Goal: Information Seeking & Learning: Learn about a topic

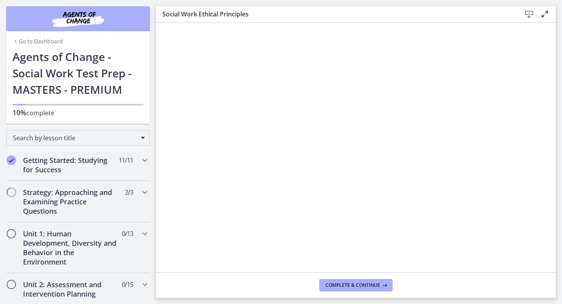
scroll to position [214, 0]
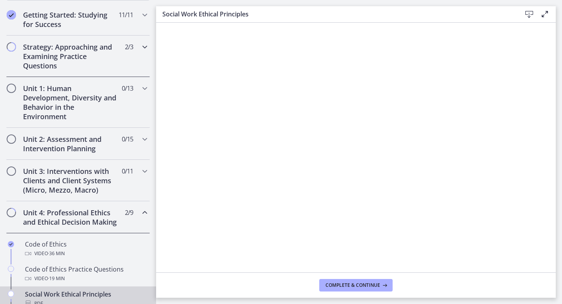
scroll to position [145, 0]
click at [97, 118] on h2 "Unit 1: Human Development, Diversity and Behavior in the Environment" at bounding box center [70, 102] width 95 height 37
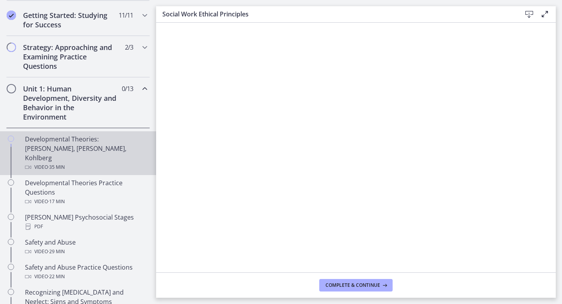
click at [81, 162] on div "Video · 35 min" at bounding box center [86, 166] width 122 height 9
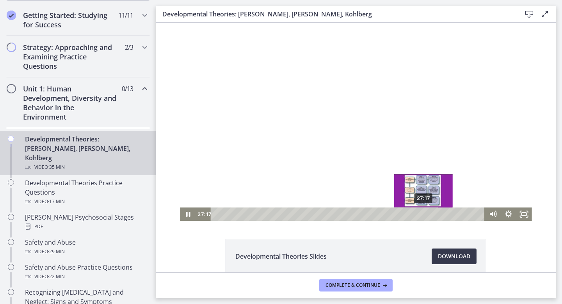
click at [424, 214] on div "27:17" at bounding box center [349, 213] width 265 height 13
click at [421, 213] on div "26:52" at bounding box center [349, 213] width 265 height 13
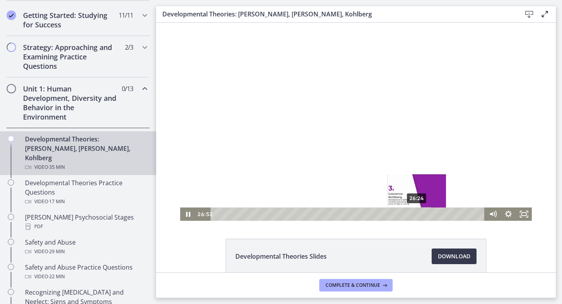
click at [417, 214] on div "26:24" at bounding box center [349, 213] width 265 height 13
click at [184, 215] on icon "Pause" at bounding box center [188, 213] width 16 height 13
click at [188, 214] on icon "Play Video" at bounding box center [189, 213] width 4 height 5
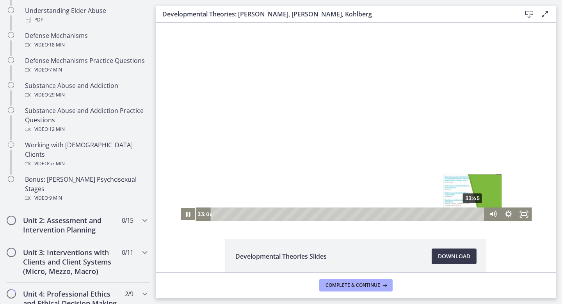
click at [473, 214] on div "33:45" at bounding box center [349, 213] width 265 height 13
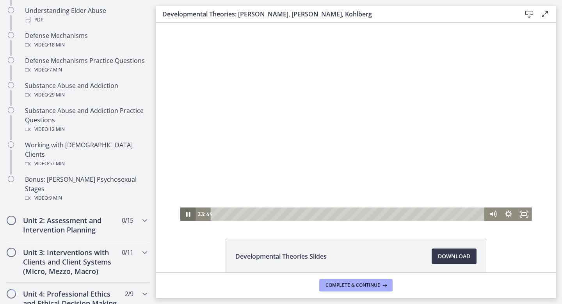
click at [189, 215] on icon "Pause" at bounding box center [188, 214] width 4 height 5
drag, startPoint x: 474, startPoint y: 215, endPoint x: 493, endPoint y: 215, distance: 18.7
click at [493, 215] on div "34:48 34:48" at bounding box center [356, 213] width 352 height 13
click at [190, 213] on icon "Play Video" at bounding box center [189, 213] width 16 height 13
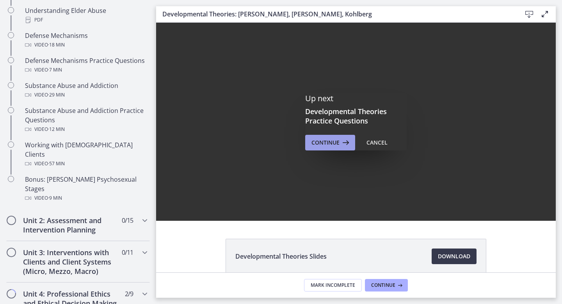
click at [335, 144] on span "Continue" at bounding box center [326, 142] width 28 height 9
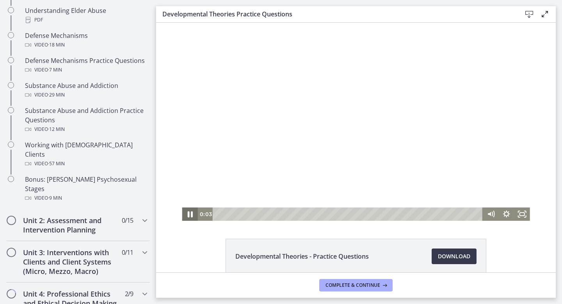
click at [193, 213] on icon "Pause" at bounding box center [189, 214] width 19 height 16
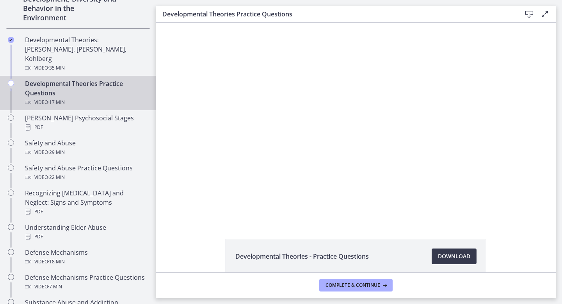
scroll to position [245, 0]
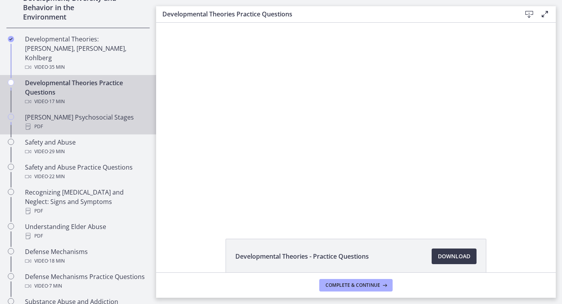
click at [76, 112] on div "[PERSON_NAME] Psychosocial Stages PDF" at bounding box center [86, 121] width 122 height 19
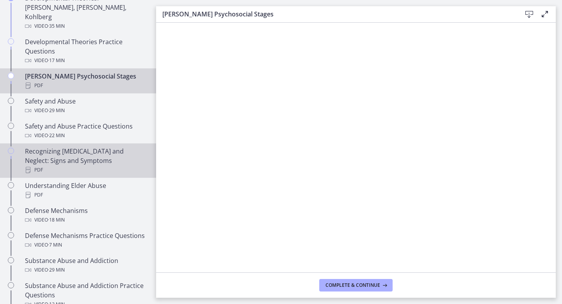
scroll to position [285, 0]
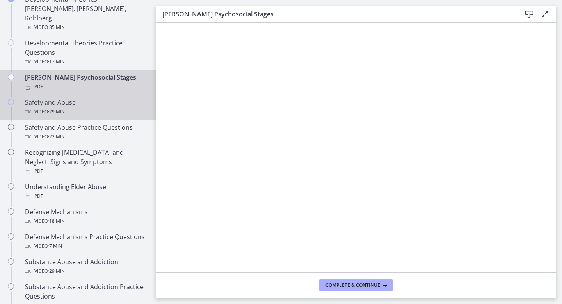
click at [86, 98] on div "Safety and Abuse Video · 29 min" at bounding box center [86, 107] width 122 height 19
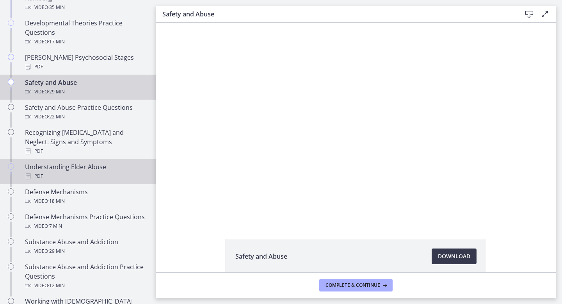
scroll to position [247, 0]
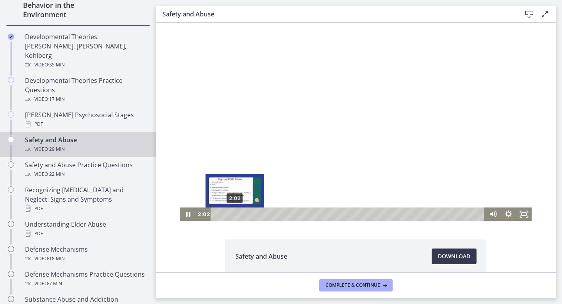
click at [235, 215] on div "2:02" at bounding box center [349, 213] width 265 height 13
click at [240, 214] on div "2:38" at bounding box center [349, 213] width 265 height 13
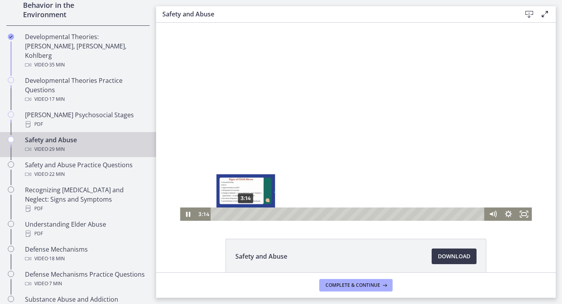
click at [246, 214] on div "3:14" at bounding box center [349, 213] width 265 height 13
click at [253, 213] on div "4:02" at bounding box center [349, 213] width 265 height 13
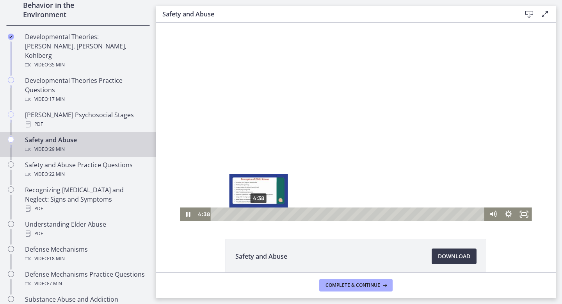
click at [259, 213] on div "4:38" at bounding box center [349, 213] width 265 height 13
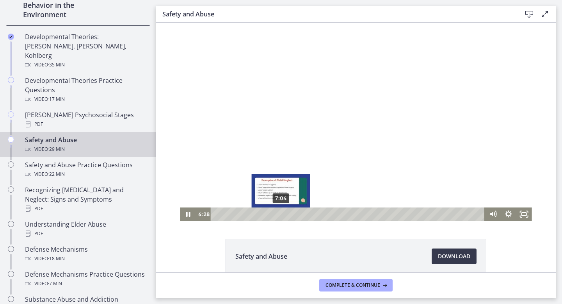
click at [283, 215] on div "7:04" at bounding box center [349, 213] width 265 height 13
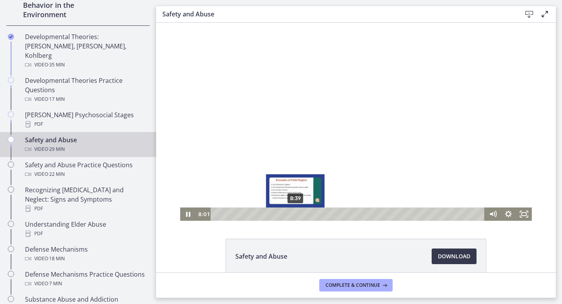
click at [296, 215] on div "8:39" at bounding box center [349, 213] width 265 height 13
click at [301, 215] on div "9:15" at bounding box center [349, 213] width 265 height 13
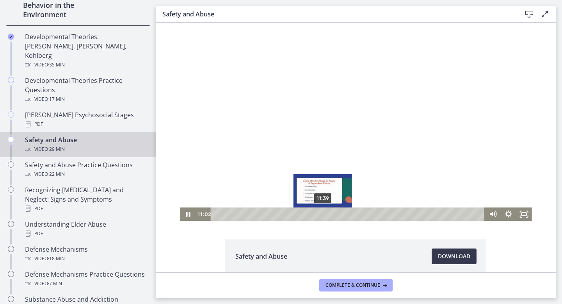
click at [323, 215] on div "11:39" at bounding box center [349, 213] width 265 height 13
click at [331, 213] on div "12:30" at bounding box center [349, 213] width 265 height 13
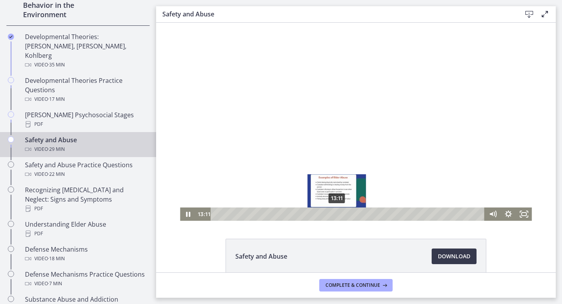
click at [337, 213] on div "13:11" at bounding box center [349, 213] width 265 height 13
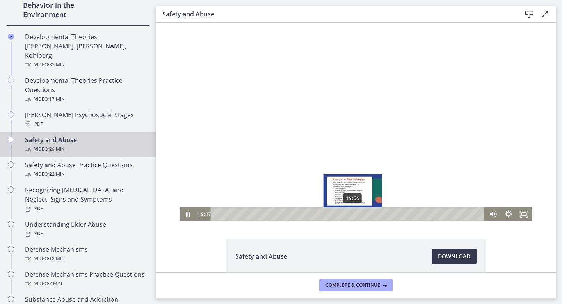
click at [353, 214] on div "14:56" at bounding box center [349, 213] width 265 height 13
click at [359, 214] on div "15:35" at bounding box center [349, 213] width 265 height 13
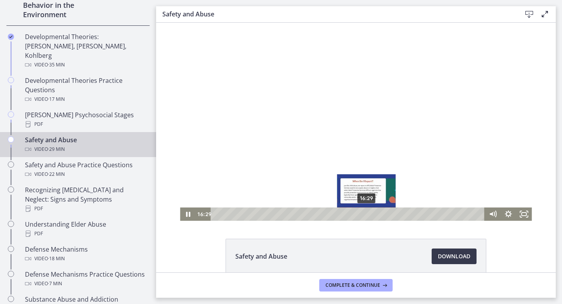
click at [367, 213] on div "16:29" at bounding box center [349, 213] width 265 height 13
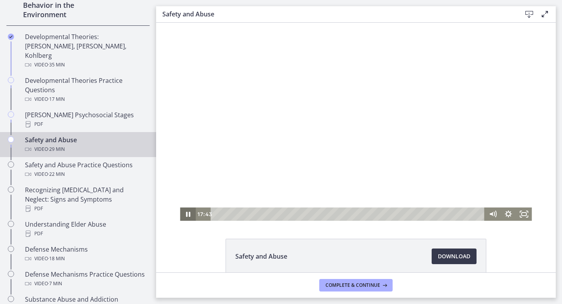
click at [187, 215] on icon "Pause" at bounding box center [188, 213] width 16 height 13
click at [185, 214] on icon "Play Video" at bounding box center [188, 214] width 19 height 16
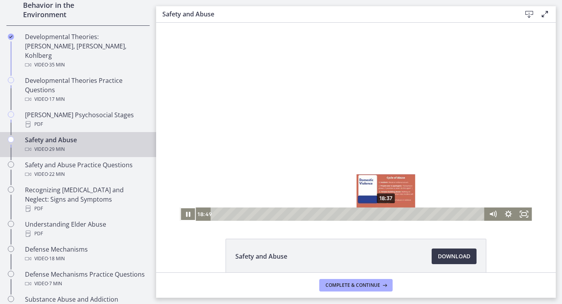
click at [386, 214] on div "Playbar" at bounding box center [388, 214] width 4 height 4
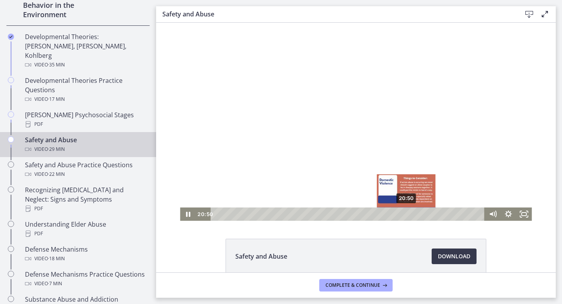
click at [407, 215] on div "20:50" at bounding box center [349, 213] width 265 height 13
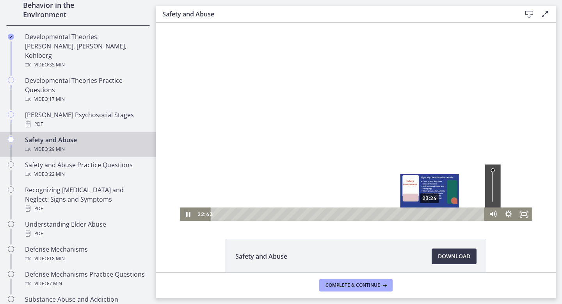
click at [430, 214] on div "23:24" at bounding box center [349, 213] width 265 height 13
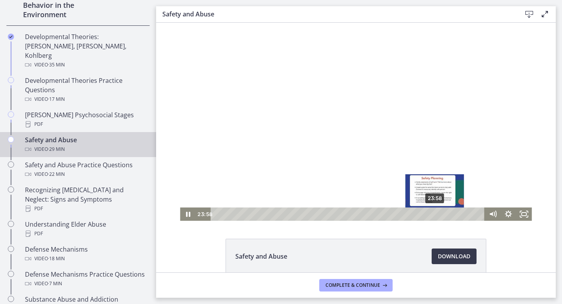
click at [435, 214] on div "23:58" at bounding box center [349, 213] width 265 height 13
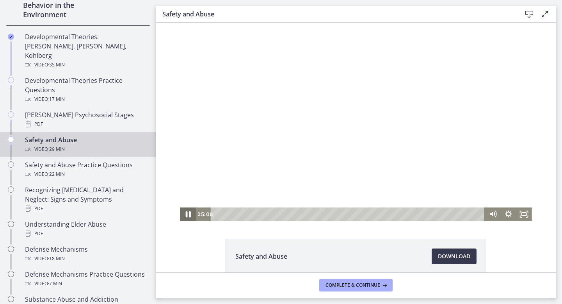
click at [191, 214] on icon "Pause" at bounding box center [187, 214] width 19 height 16
click at [186, 209] on icon "Play Video" at bounding box center [189, 213] width 16 height 13
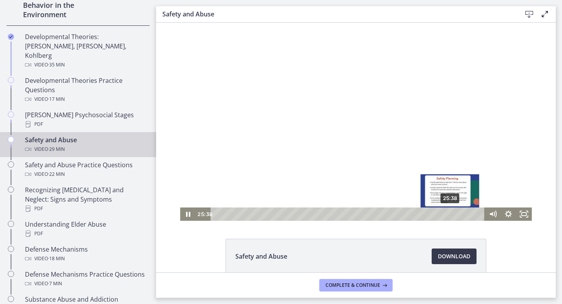
click at [450, 214] on div "25:38" at bounding box center [349, 213] width 265 height 13
click at [455, 214] on div "26:06" at bounding box center [349, 213] width 265 height 13
click at [453, 215] on div "Playbar" at bounding box center [455, 214] width 4 height 4
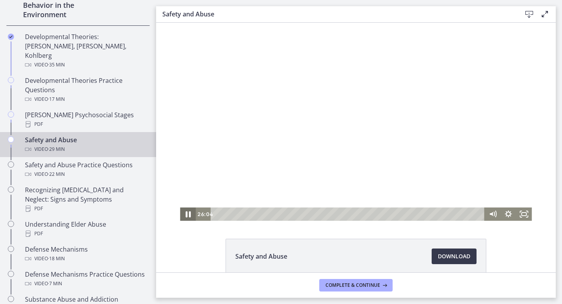
click at [185, 213] on icon "Pause" at bounding box center [187, 214] width 19 height 16
click at [189, 212] on icon "Play Video" at bounding box center [189, 213] width 16 height 13
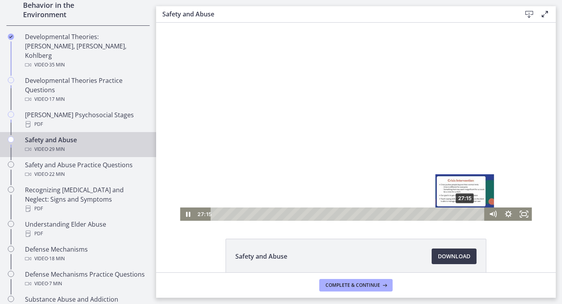
click at [465, 214] on div "27:15" at bounding box center [349, 213] width 265 height 13
click at [470, 214] on div "27:46" at bounding box center [349, 213] width 265 height 13
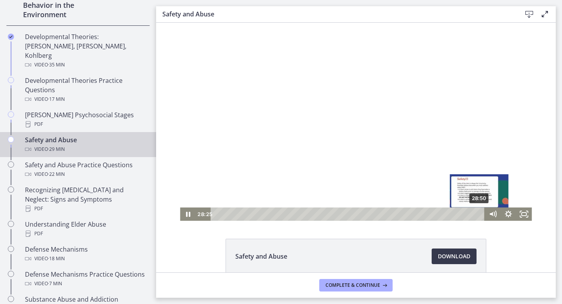
click at [480, 212] on div "28:50" at bounding box center [349, 213] width 265 height 13
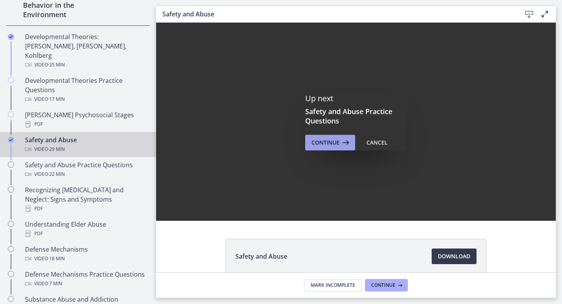
scroll to position [0, 0]
click at [331, 137] on button "Continue" at bounding box center [330, 143] width 50 height 16
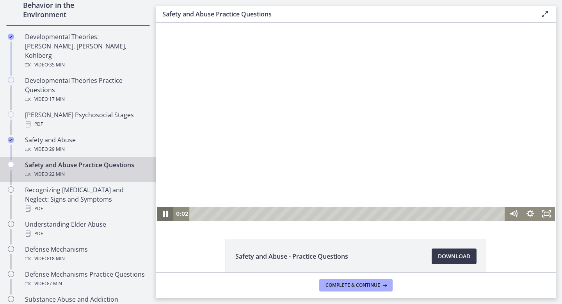
click at [164, 214] on icon "Pause" at bounding box center [165, 213] width 5 height 7
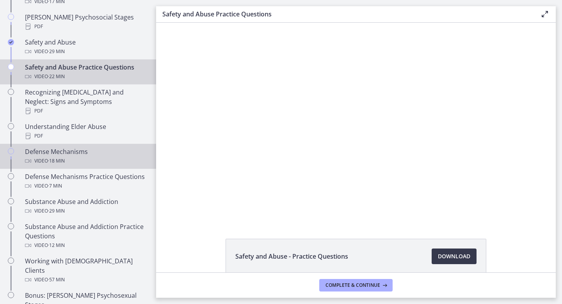
scroll to position [348, 0]
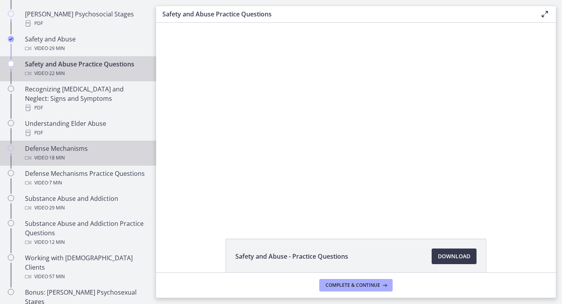
click at [70, 144] on div "Defense Mechanisms Video · 18 min" at bounding box center [86, 153] width 122 height 19
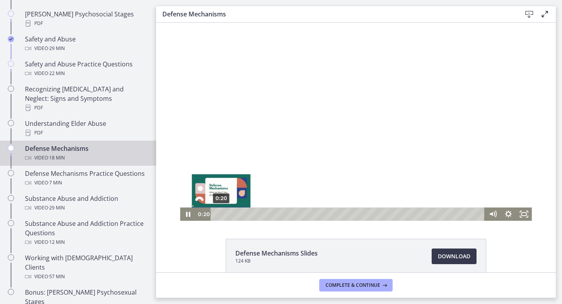
click at [221, 214] on div "0:20" at bounding box center [349, 213] width 265 height 13
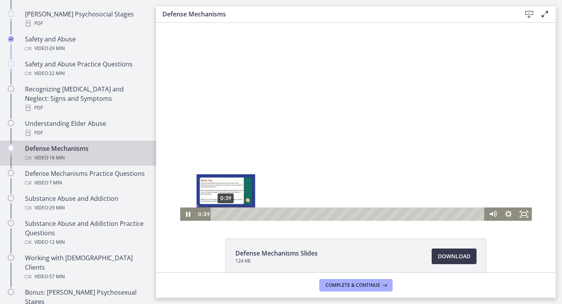
click at [226, 214] on div "0:39" at bounding box center [349, 213] width 265 height 13
click at [234, 215] on div "1:10" at bounding box center [349, 213] width 265 height 13
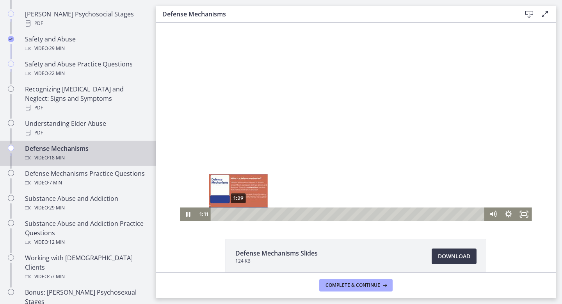
click at [239, 214] on div "1:29" at bounding box center [349, 213] width 265 height 13
click at [244, 213] on div "1:51" at bounding box center [349, 213] width 265 height 13
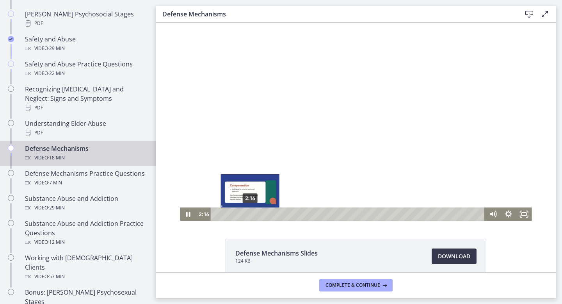
click at [250, 214] on div "2:16" at bounding box center [349, 213] width 265 height 13
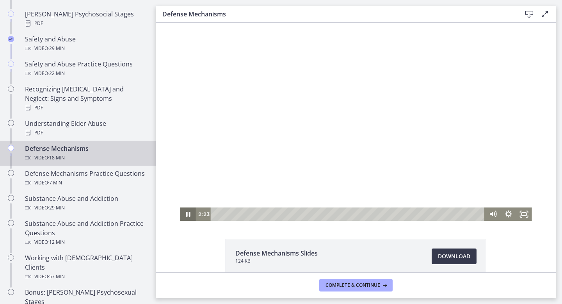
click at [187, 215] on icon "Pause" at bounding box center [188, 214] width 4 height 5
click at [189, 215] on icon "Play Video" at bounding box center [189, 213] width 16 height 13
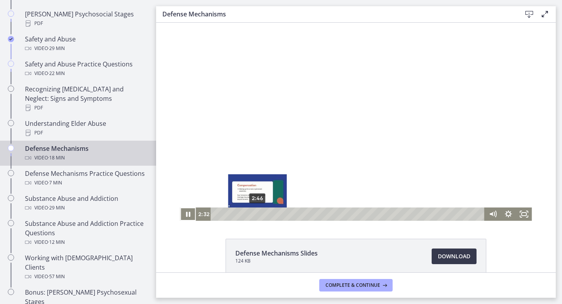
click at [258, 214] on div "2:46" at bounding box center [349, 213] width 265 height 13
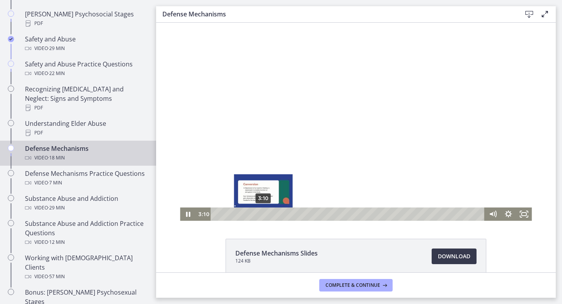
click at [263, 214] on div "3:10" at bounding box center [349, 213] width 265 height 13
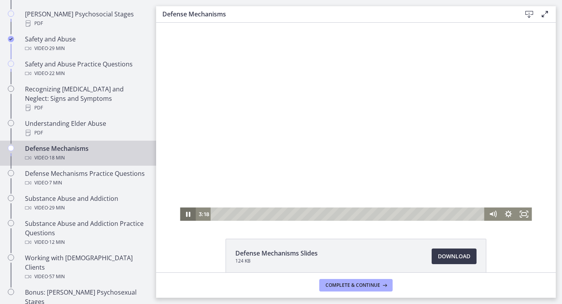
click at [190, 210] on icon "Pause" at bounding box center [188, 213] width 16 height 13
click at [188, 216] on icon "Play Video" at bounding box center [189, 213] width 16 height 13
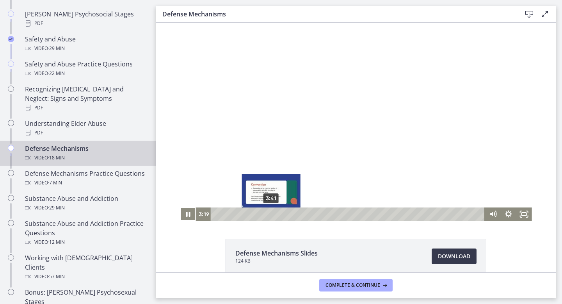
click at [271, 215] on div "3:41" at bounding box center [349, 213] width 265 height 13
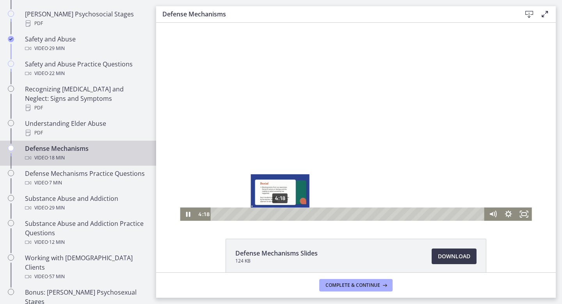
click at [280, 214] on div "4:18" at bounding box center [349, 213] width 265 height 13
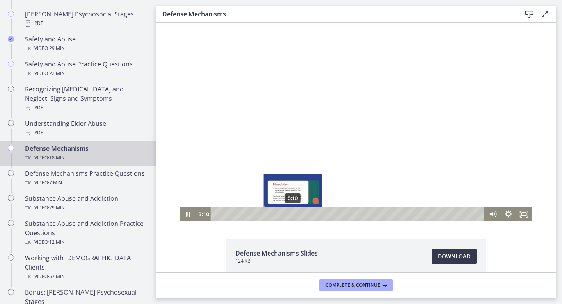
click at [293, 215] on div "5:10" at bounding box center [349, 213] width 265 height 13
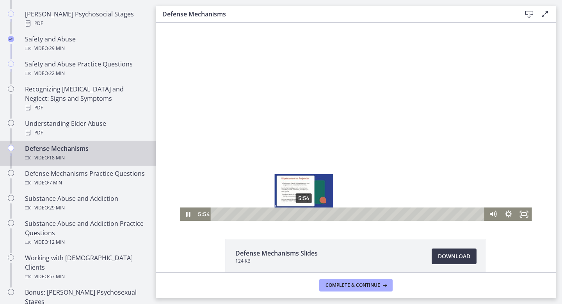
click at [304, 214] on div "5:54" at bounding box center [349, 213] width 265 height 13
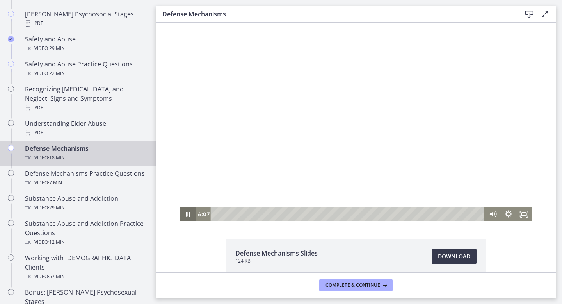
click at [188, 214] on icon "Pause" at bounding box center [188, 213] width 16 height 13
click at [187, 215] on icon "Play Video" at bounding box center [189, 213] width 4 height 5
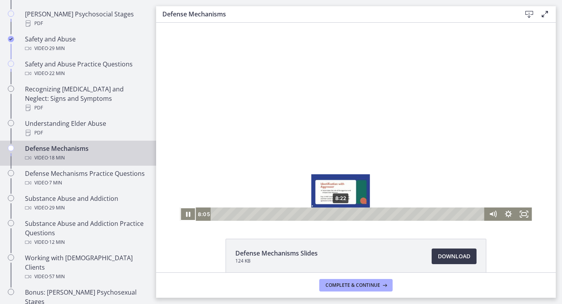
click at [341, 215] on div "8:22" at bounding box center [349, 213] width 265 height 13
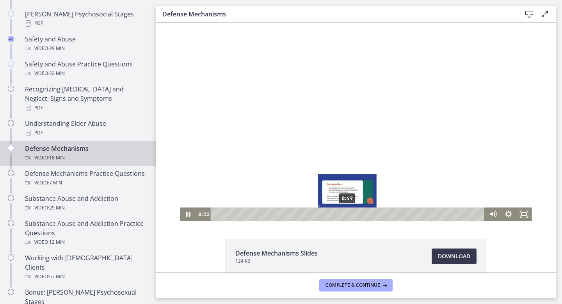
click at [350, 215] on div "8:49" at bounding box center [349, 213] width 265 height 13
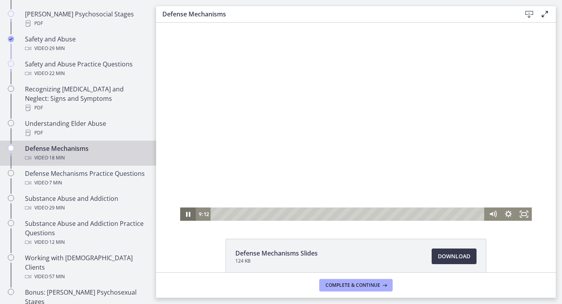
click at [190, 215] on icon "Pause" at bounding box center [188, 214] width 4 height 5
click at [191, 211] on icon "Play Video" at bounding box center [189, 213] width 16 height 13
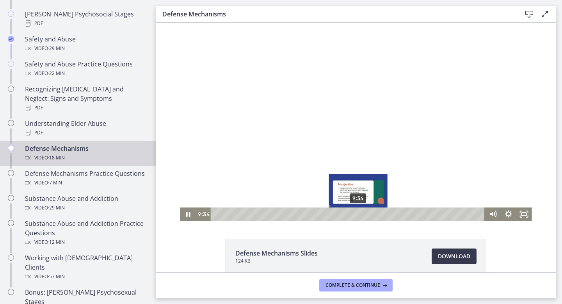
click at [359, 215] on div "9:34" at bounding box center [349, 213] width 265 height 13
click at [366, 214] on div "10:03" at bounding box center [349, 213] width 265 height 13
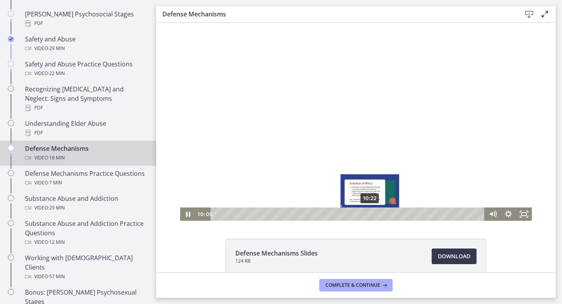
click at [370, 214] on div "10:22" at bounding box center [349, 213] width 265 height 13
click at [377, 214] on div "10:50" at bounding box center [349, 213] width 265 height 13
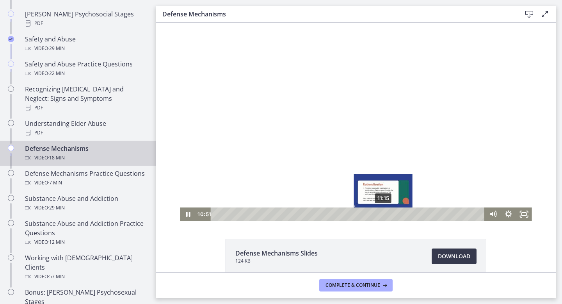
click at [384, 214] on div "11:15" at bounding box center [349, 213] width 265 height 13
click at [392, 214] on div "11:40" at bounding box center [349, 213] width 265 height 13
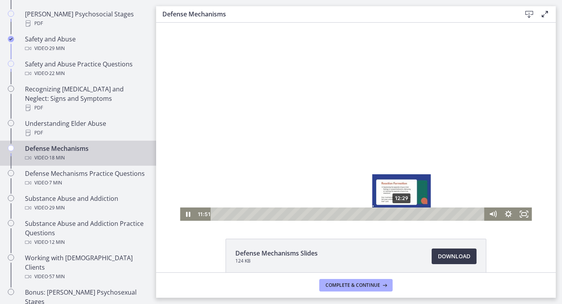
click at [403, 215] on div "12:29" at bounding box center [349, 213] width 265 height 13
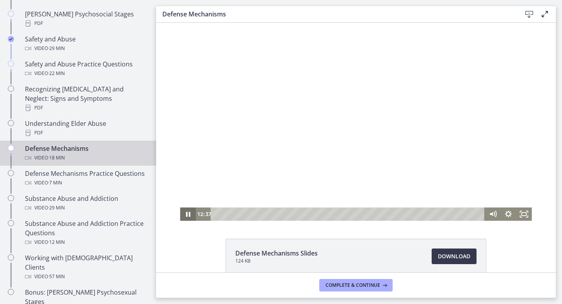
click at [189, 213] on icon "Pause" at bounding box center [188, 214] width 4 height 5
click at [188, 214] on icon "Play Video" at bounding box center [189, 213] width 4 height 5
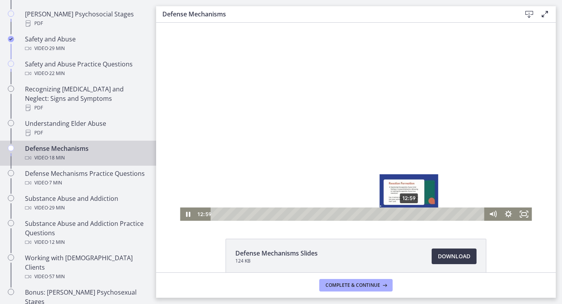
click at [409, 215] on div "12:59" at bounding box center [349, 213] width 265 height 13
click at [413, 215] on div "13:15" at bounding box center [349, 213] width 265 height 13
click at [418, 215] on div "13:29" at bounding box center [349, 213] width 265 height 13
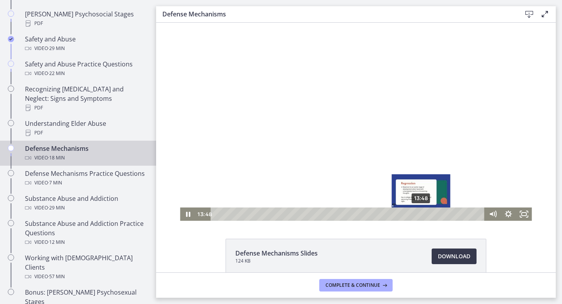
click at [422, 215] on div "13:48" at bounding box center [349, 213] width 265 height 13
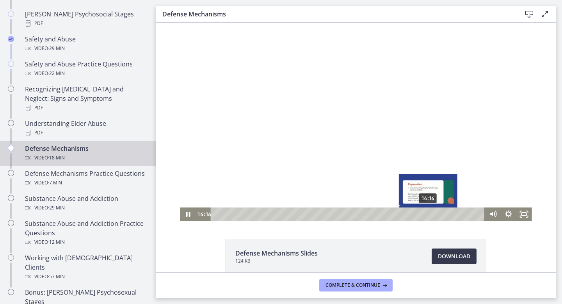
click at [429, 215] on div "14:16" at bounding box center [349, 213] width 265 height 13
click at [434, 215] on div "14:35" at bounding box center [349, 213] width 265 height 13
click at [442, 215] on div "15:00" at bounding box center [349, 213] width 265 height 13
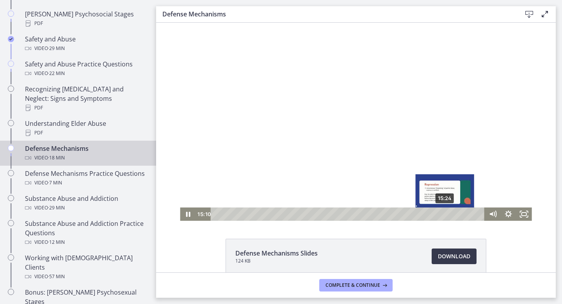
click at [449, 215] on div "15:24" at bounding box center [349, 213] width 265 height 13
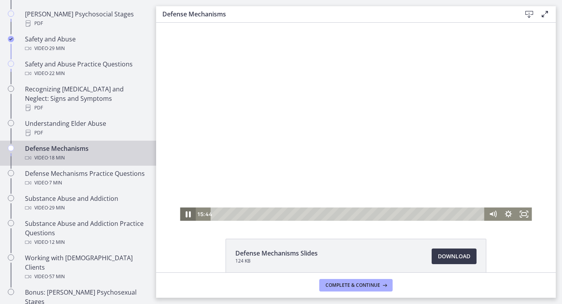
click at [187, 213] on icon "Pause" at bounding box center [187, 214] width 19 height 16
click at [192, 211] on icon "Play Video" at bounding box center [189, 213] width 16 height 13
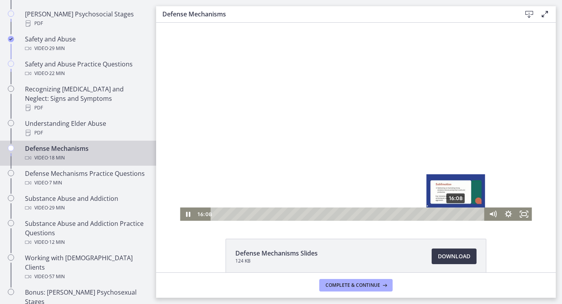
click at [456, 215] on div "16:08" at bounding box center [349, 213] width 265 height 13
click at [462, 215] on div "16:32" at bounding box center [349, 213] width 265 height 13
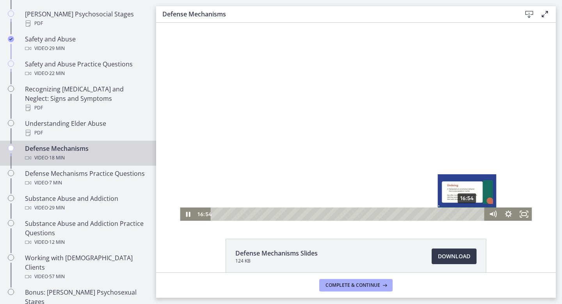
click at [468, 215] on div "16:54" at bounding box center [349, 213] width 265 height 13
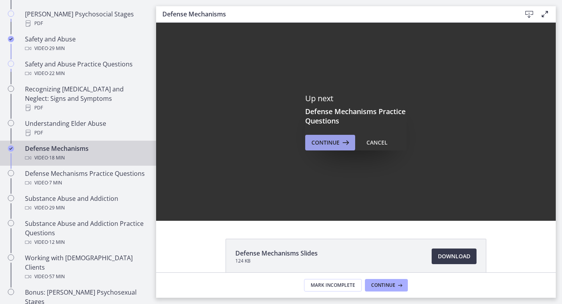
click at [322, 147] on button "Continue" at bounding box center [330, 143] width 50 height 16
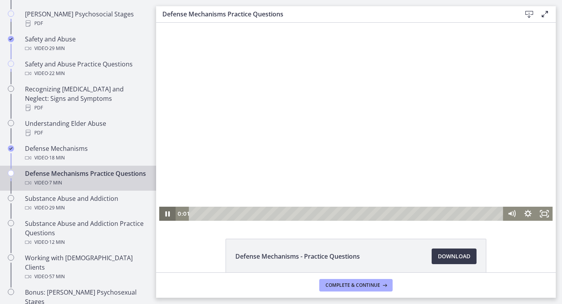
click at [164, 215] on icon "Pause" at bounding box center [167, 214] width 16 height 14
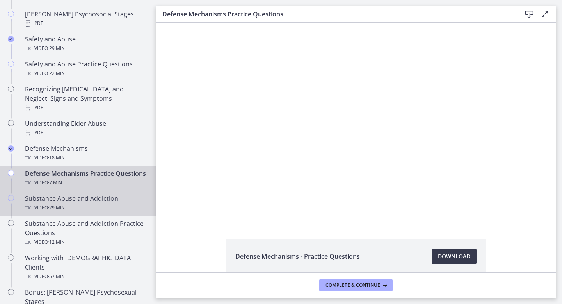
click at [90, 201] on div "Substance Abuse and Addiction Video · 29 min" at bounding box center [86, 203] width 122 height 19
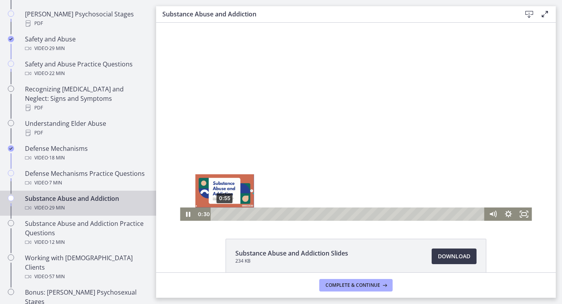
click at [225, 214] on div "0:55" at bounding box center [349, 213] width 265 height 13
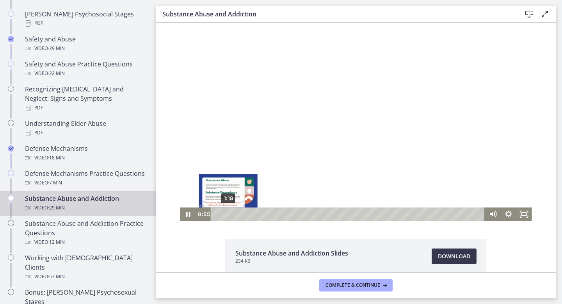
click at [230, 214] on div "1:18" at bounding box center [349, 213] width 265 height 13
click at [233, 214] on div "1:51" at bounding box center [349, 213] width 265 height 13
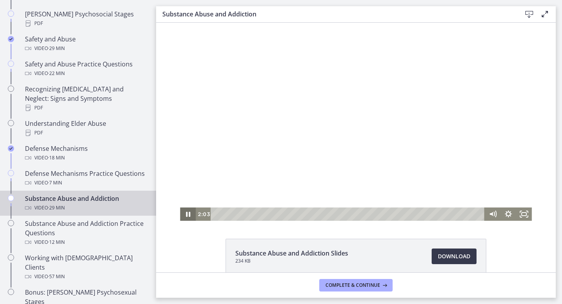
click at [186, 215] on icon "Pause" at bounding box center [188, 214] width 4 height 5
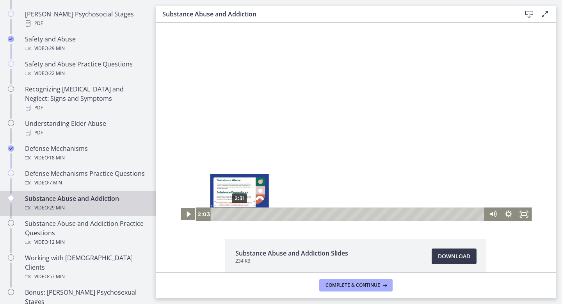
click at [240, 213] on div "2:31" at bounding box center [349, 213] width 265 height 13
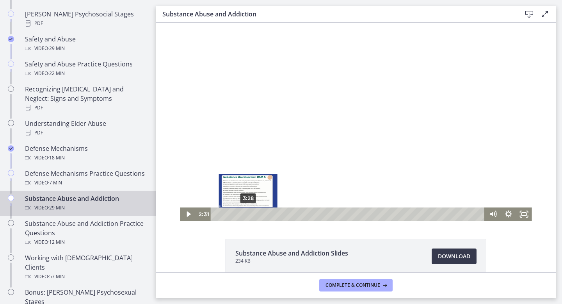
click at [250, 214] on div "3:28" at bounding box center [349, 213] width 265 height 13
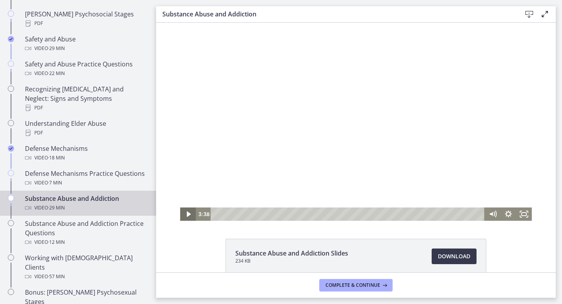
click at [188, 214] on icon "Play Video" at bounding box center [189, 213] width 4 height 5
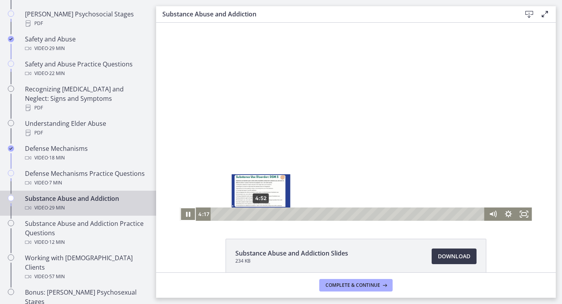
click at [263, 215] on div "4:52" at bounding box center [349, 213] width 265 height 13
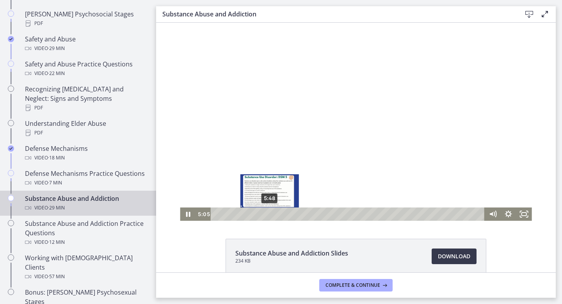
click at [271, 215] on div "5:48" at bounding box center [349, 213] width 265 height 13
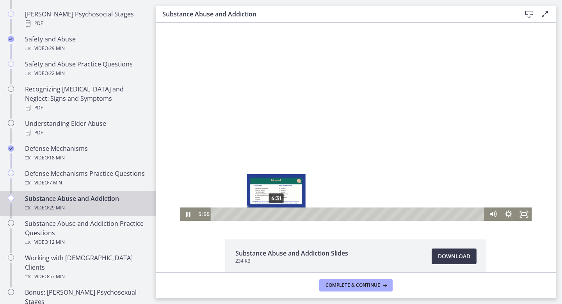
click at [278, 214] on div "6:31" at bounding box center [349, 213] width 265 height 13
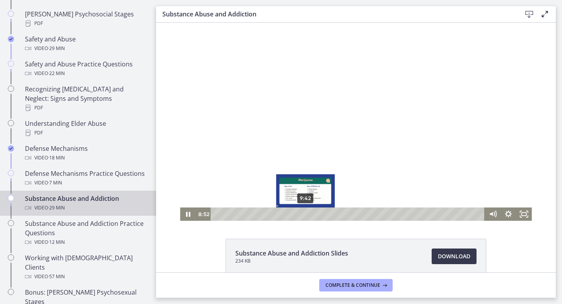
click at [306, 214] on div "9:42" at bounding box center [349, 213] width 265 height 13
click at [313, 214] on div "10:28" at bounding box center [349, 213] width 265 height 13
click at [318, 214] on div "11:01" at bounding box center [349, 213] width 265 height 13
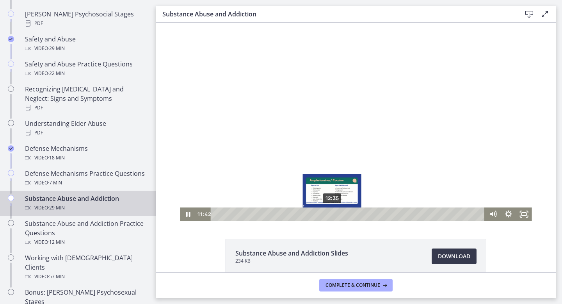
click at [333, 213] on div "12:35" at bounding box center [349, 213] width 265 height 13
click at [340, 214] on div "13:24" at bounding box center [349, 213] width 265 height 13
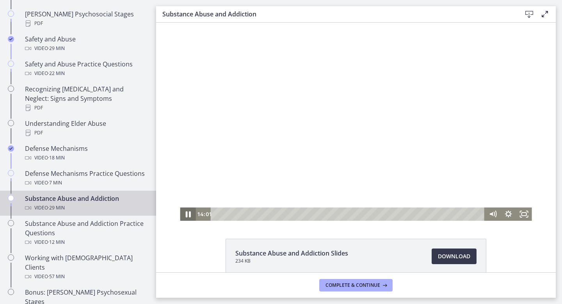
click at [190, 212] on icon "Pause" at bounding box center [187, 214] width 5 height 6
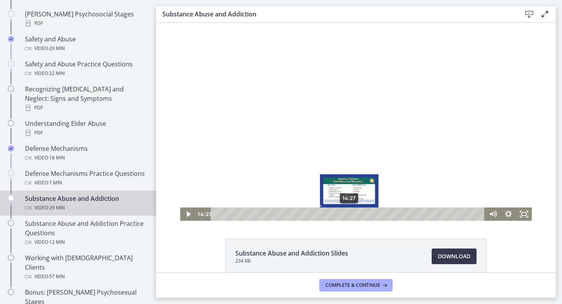
click at [349, 214] on div "14:27" at bounding box center [349, 213] width 265 height 13
click at [354, 214] on div "14:58" at bounding box center [349, 213] width 265 height 13
click at [359, 214] on div "15:28" at bounding box center [349, 213] width 265 height 13
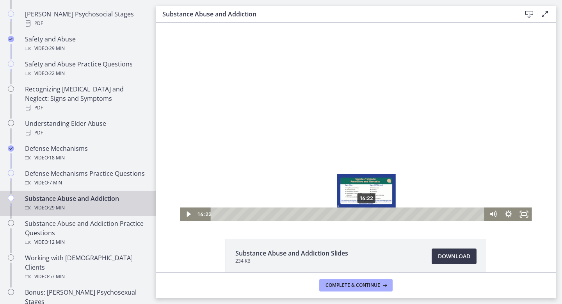
click at [367, 213] on div "16:22" at bounding box center [349, 213] width 265 height 13
click at [375, 213] on div "17:13" at bounding box center [349, 213] width 265 height 13
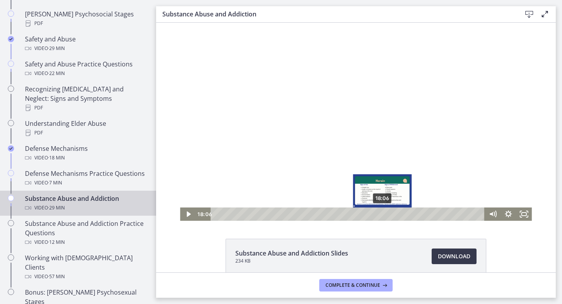
click at [383, 213] on div "18:06" at bounding box center [349, 213] width 265 height 13
click at [390, 214] on div "18:50" at bounding box center [349, 213] width 265 height 13
click at [393, 214] on div "19:15" at bounding box center [349, 213] width 265 height 13
click at [397, 214] on div "19:25" at bounding box center [349, 213] width 265 height 13
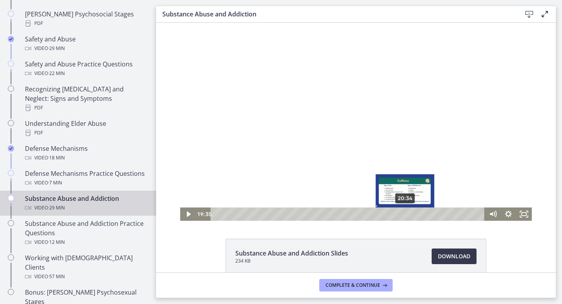
click at [406, 212] on div "20:34" at bounding box center [349, 213] width 265 height 13
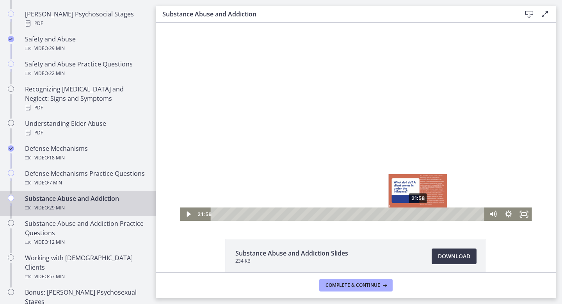
click at [418, 212] on div "21:58" at bounding box center [349, 213] width 265 height 13
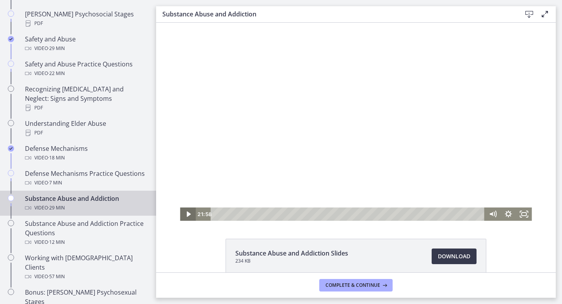
click at [187, 214] on icon "Play Video" at bounding box center [189, 213] width 4 height 5
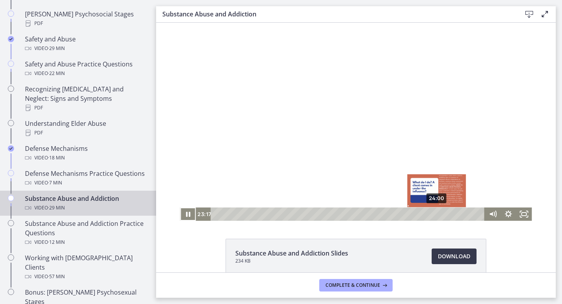
click at [438, 215] on div "24:00" at bounding box center [349, 213] width 265 height 13
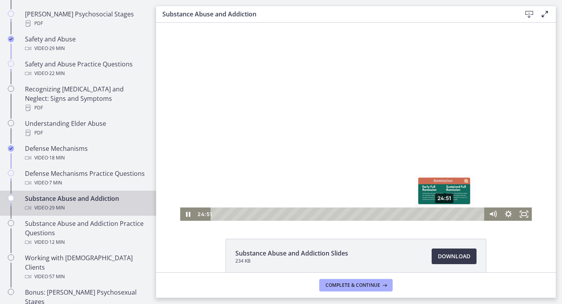
click at [445, 214] on div "24:51" at bounding box center [349, 213] width 265 height 13
click at [455, 214] on div "25:55" at bounding box center [349, 213] width 265 height 13
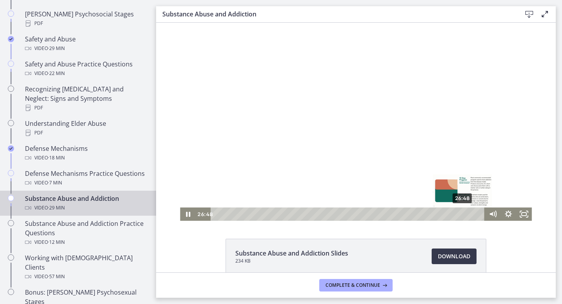
click at [463, 214] on div "26:48" at bounding box center [349, 213] width 265 height 13
click at [477, 214] on div "28:18" at bounding box center [349, 213] width 265 height 13
click at [481, 213] on div "28:47" at bounding box center [349, 213] width 265 height 13
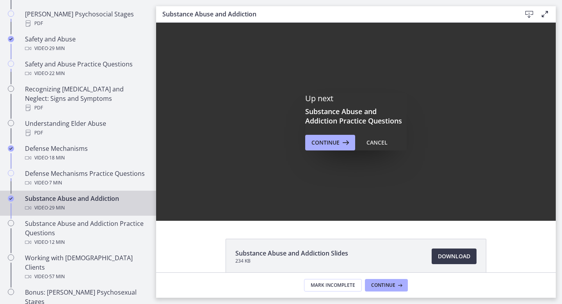
click at [324, 150] on div "Up next Substance Abuse and Addiction Practice Questions Continue Cancel" at bounding box center [356, 122] width 400 height 198
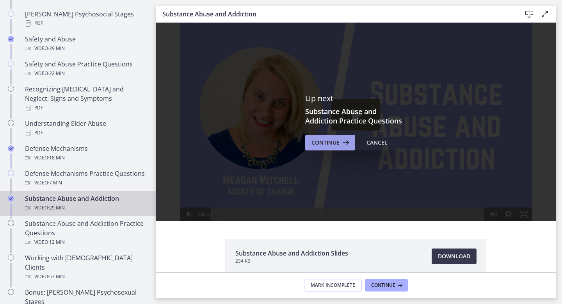
click at [328, 142] on span "Continue" at bounding box center [326, 142] width 28 height 9
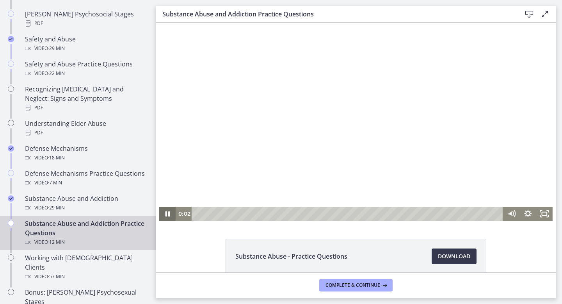
click at [166, 213] on icon "Pause" at bounding box center [168, 213] width 5 height 5
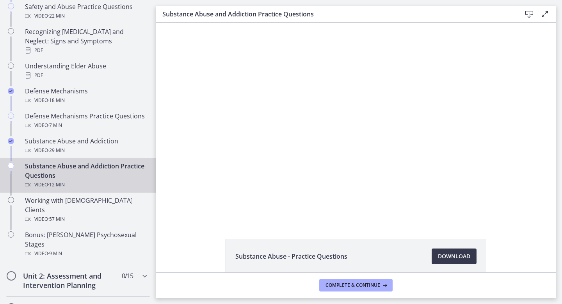
scroll to position [405, 0]
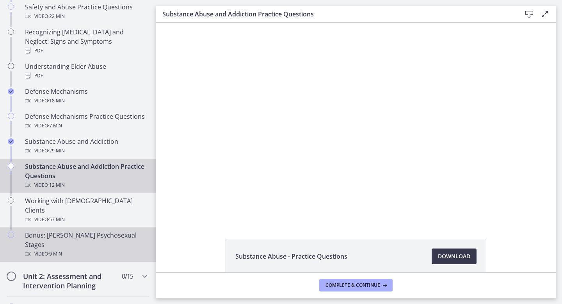
click at [101, 249] on div "Video · 9 min" at bounding box center [86, 253] width 122 height 9
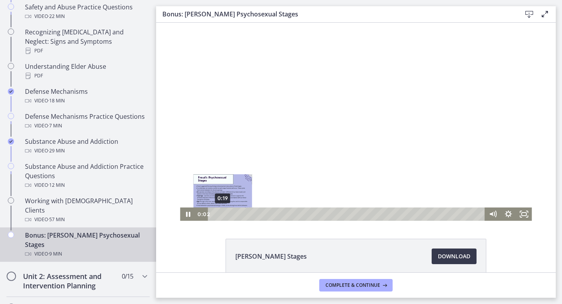
click at [223, 214] on div "0:19" at bounding box center [347, 213] width 267 height 13
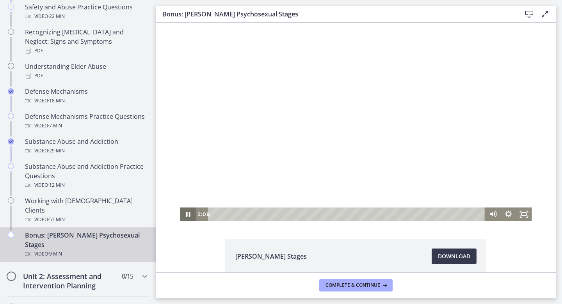
click at [185, 214] on icon "Pause" at bounding box center [188, 213] width 16 height 13
click at [190, 217] on icon "Play Video" at bounding box center [189, 213] width 16 height 13
click at [187, 213] on icon "Pause" at bounding box center [187, 214] width 5 height 6
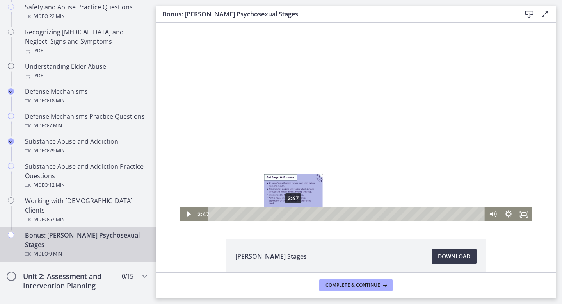
click at [294, 215] on div "2:47" at bounding box center [347, 213] width 267 height 13
click at [299, 214] on div "2:59" at bounding box center [347, 213] width 267 height 13
click at [307, 214] on div "3:15" at bounding box center [347, 213] width 267 height 13
click at [302, 212] on div "3:05" at bounding box center [347, 213] width 267 height 13
click at [310, 213] on div "3:21" at bounding box center [347, 213] width 267 height 13
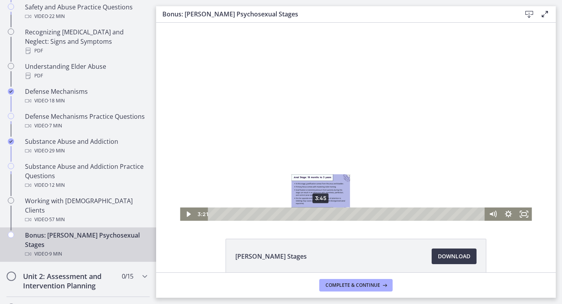
click at [321, 214] on div "3:45" at bounding box center [347, 213] width 267 height 13
click at [331, 212] on div "4:06" at bounding box center [347, 213] width 267 height 13
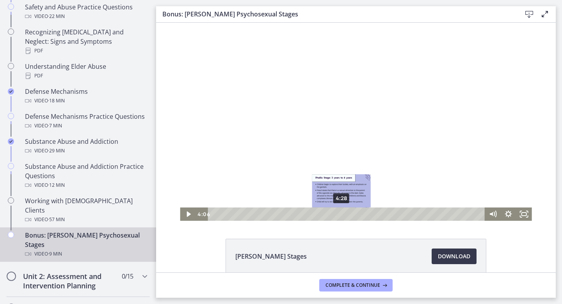
click at [342, 212] on div "4:28" at bounding box center [347, 213] width 267 height 13
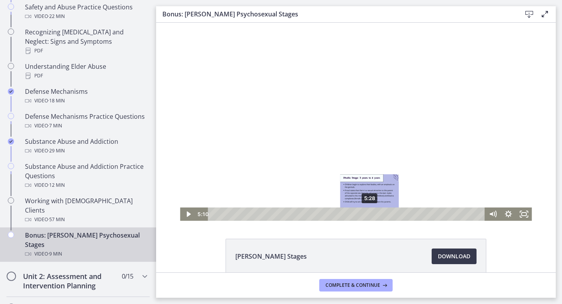
click at [370, 215] on div "5:28" at bounding box center [347, 213] width 267 height 13
click at [380, 214] on div "5:47" at bounding box center [347, 213] width 267 height 13
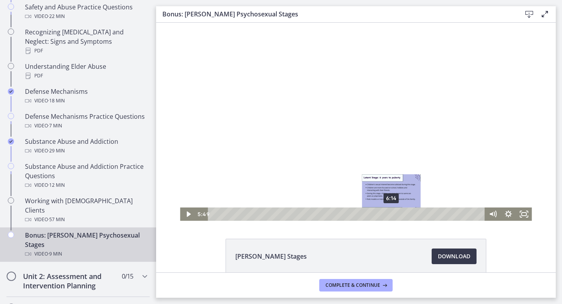
click at [392, 214] on div "6:14" at bounding box center [347, 213] width 267 height 13
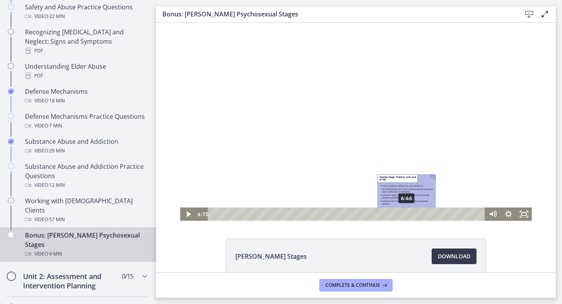
click at [407, 214] on div "6:46" at bounding box center [347, 213] width 267 height 13
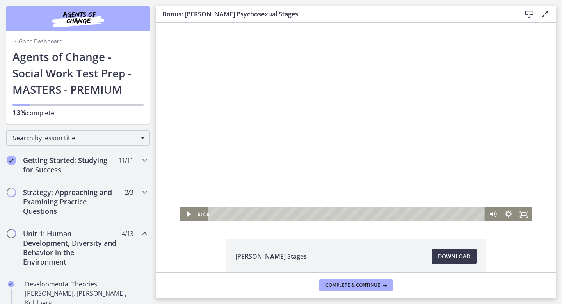
scroll to position [405, 0]
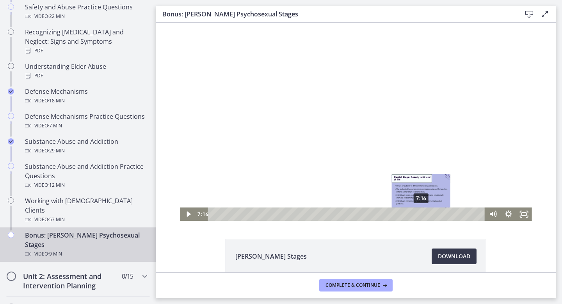
click at [421, 214] on div "7:16" at bounding box center [347, 213] width 267 height 13
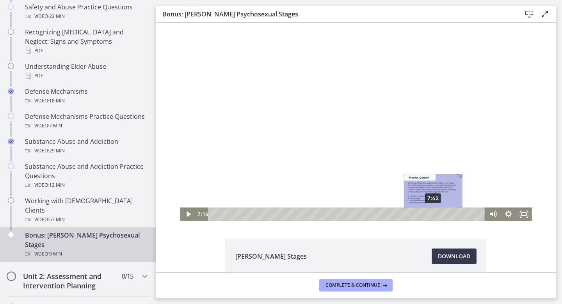
click at [434, 214] on div "7:42" at bounding box center [347, 213] width 267 height 13
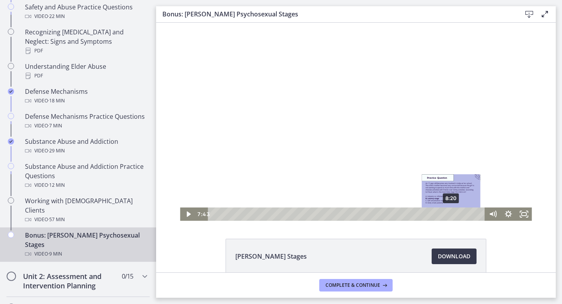
click at [452, 214] on div "8:20" at bounding box center [347, 213] width 267 height 13
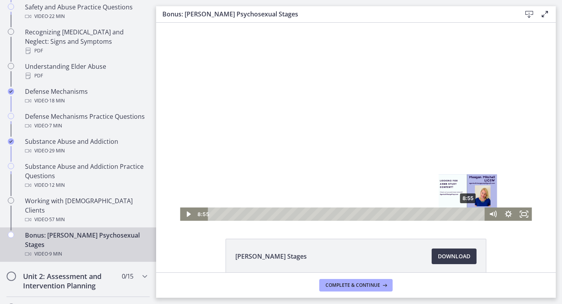
click at [468, 214] on div "8:55" at bounding box center [347, 213] width 267 height 13
click at [478, 214] on div "9:15" at bounding box center [347, 213] width 267 height 13
click at [470, 214] on div "8:59" at bounding box center [347, 213] width 267 height 13
click at [477, 214] on div "9:13" at bounding box center [347, 213] width 267 height 13
click at [481, 214] on div "9:21" at bounding box center [347, 213] width 267 height 13
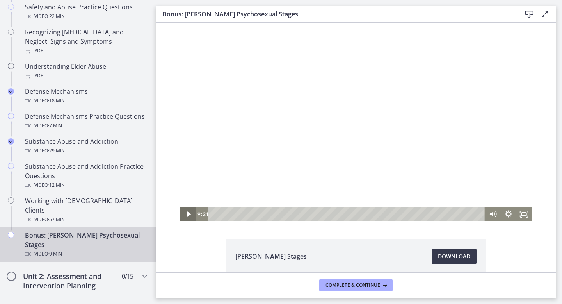
click at [188, 215] on icon "Play Video" at bounding box center [189, 213] width 4 height 5
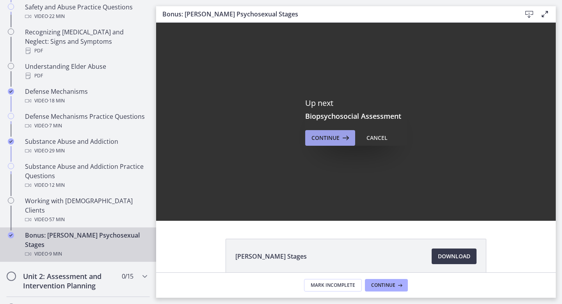
click at [327, 137] on span "Continue" at bounding box center [326, 137] width 28 height 9
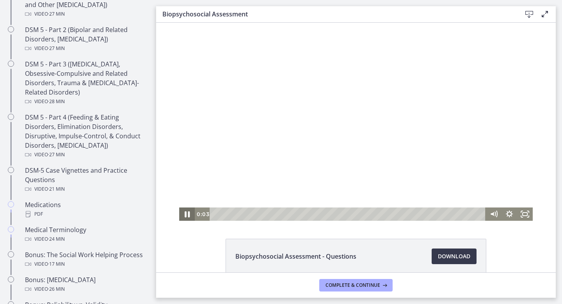
click at [184, 215] on icon "Pause" at bounding box center [187, 214] width 19 height 16
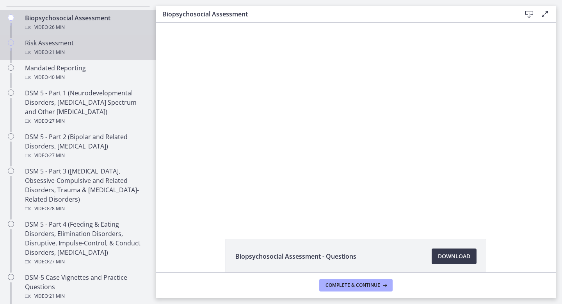
scroll to position [279, 0]
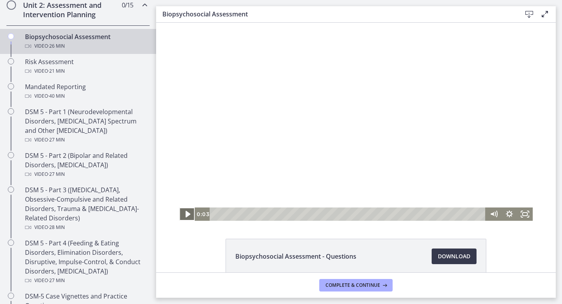
click at [185, 214] on icon "Play Video" at bounding box center [187, 214] width 19 height 16
click at [226, 214] on div "0:57" at bounding box center [348, 213] width 267 height 13
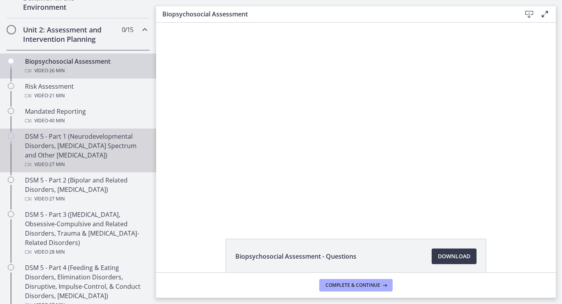
scroll to position [242, 0]
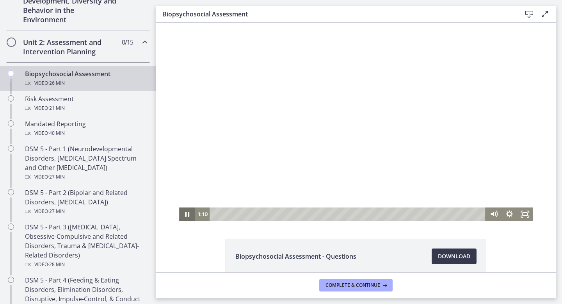
click at [187, 212] on icon "Pause" at bounding box center [187, 213] width 16 height 13
click at [234, 214] on div "1:50" at bounding box center [348, 213] width 267 height 13
click at [243, 214] on div "2:40" at bounding box center [348, 213] width 267 height 13
click at [249, 214] on div "3:17" at bounding box center [348, 213] width 267 height 13
click at [254, 213] on div "3:45" at bounding box center [348, 213] width 267 height 13
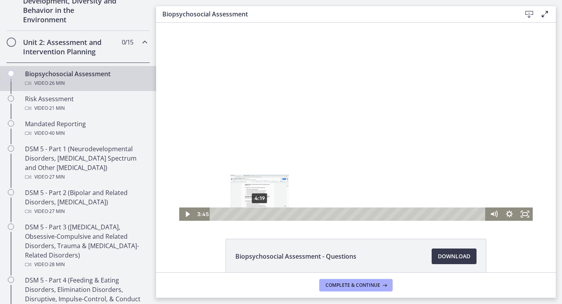
click at [260, 213] on div "4:19" at bounding box center [348, 213] width 267 height 13
click at [265, 213] on div "4:51" at bounding box center [348, 213] width 267 height 13
click at [271, 214] on div "5:21" at bounding box center [348, 213] width 267 height 13
click at [280, 215] on div "6:21" at bounding box center [348, 213] width 267 height 13
click at [293, 214] on div "7:34" at bounding box center [348, 213] width 267 height 13
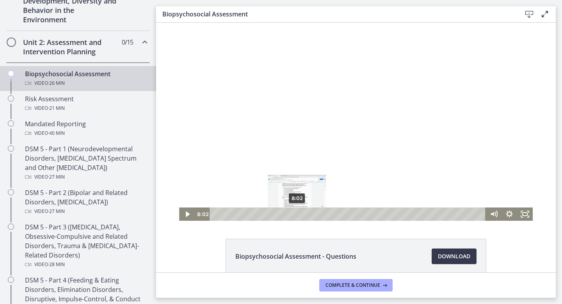
click at [297, 214] on div "8:02" at bounding box center [348, 213] width 267 height 13
click at [304, 213] on div "8:38" at bounding box center [348, 213] width 267 height 13
click at [310, 213] on div "9:15" at bounding box center [348, 213] width 267 height 13
click at [315, 214] on div "9:43" at bounding box center [348, 213] width 267 height 13
click at [323, 214] on div "10:28" at bounding box center [348, 213] width 267 height 13
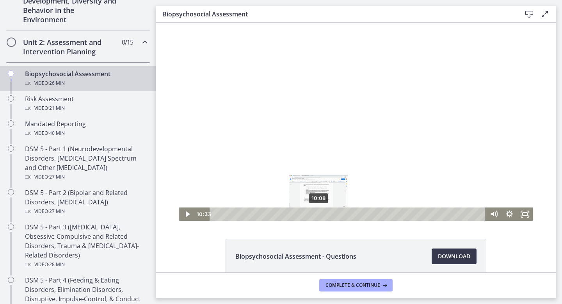
click at [319, 212] on div "10:08" at bounding box center [348, 213] width 267 height 13
click at [317, 214] on div "Playbar" at bounding box center [319, 214] width 4 height 4
click at [314, 215] on div "Playbar" at bounding box center [314, 214] width 4 height 4
click at [319, 214] on div "10:08" at bounding box center [348, 213] width 267 height 13
click at [328, 214] on div "11:03" at bounding box center [348, 213] width 267 height 13
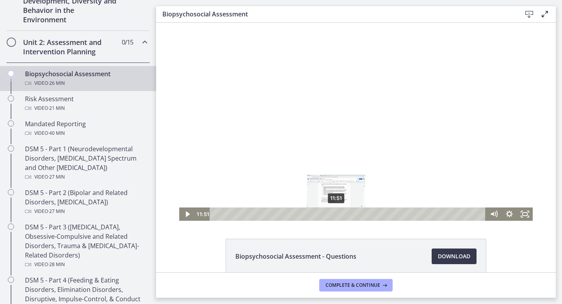
click at [336, 215] on div "11:51" at bounding box center [348, 213] width 267 height 13
click at [189, 215] on icon "Play Video" at bounding box center [187, 214] width 19 height 16
click at [369, 214] on div "14:59" at bounding box center [348, 213] width 267 height 13
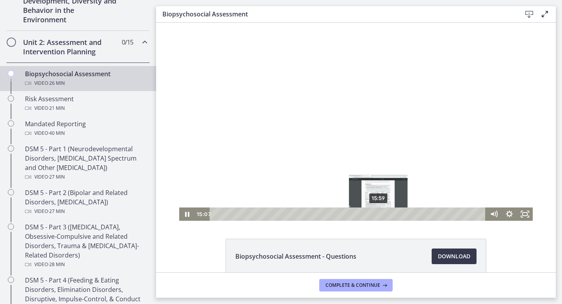
click at [379, 214] on div "15:59" at bounding box center [348, 213] width 267 height 13
click at [387, 214] on div "16:49" at bounding box center [348, 213] width 267 height 13
click at [393, 214] on div "17:26" at bounding box center [348, 213] width 267 height 13
click at [189, 213] on icon "Pause" at bounding box center [187, 213] width 16 height 13
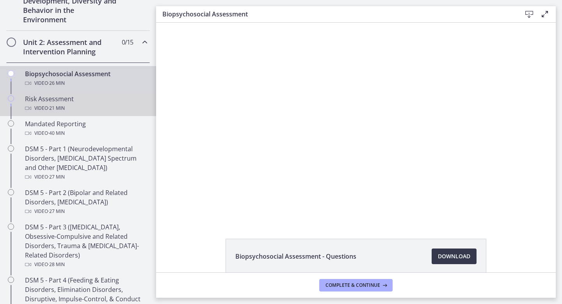
click at [81, 104] on div "Video · 21 min" at bounding box center [86, 107] width 122 height 9
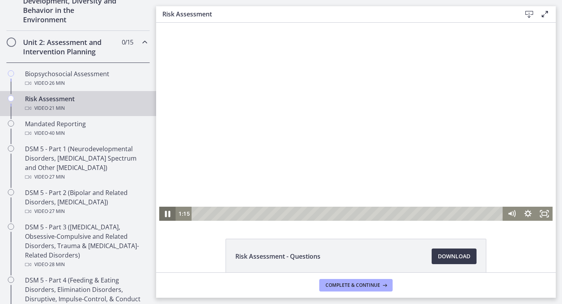
click at [169, 215] on icon "Pause" at bounding box center [167, 213] width 5 height 6
click at [212, 213] on div "0:59" at bounding box center [349, 214] width 302 height 14
click at [208, 214] on div "0:43" at bounding box center [349, 214] width 302 height 14
click at [215, 214] on div "1:14" at bounding box center [349, 214] width 302 height 14
click at [167, 217] on icon "Play Video" at bounding box center [168, 214] width 16 height 14
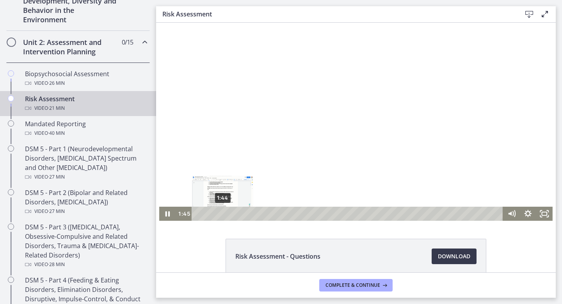
click at [223, 213] on div "1:44" at bounding box center [349, 214] width 302 height 14
click at [232, 214] on div "2:22" at bounding box center [349, 214] width 302 height 14
click at [228, 214] on div "2:05" at bounding box center [349, 214] width 302 height 14
click at [171, 215] on icon "Pause" at bounding box center [168, 213] width 20 height 17
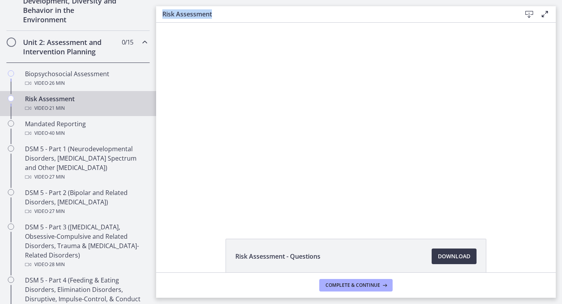
drag, startPoint x: 163, startPoint y: 14, endPoint x: 215, endPoint y: 20, distance: 52.7
click at [215, 20] on div "Risk Assessment Download Enable fullscreen" at bounding box center [356, 14] width 400 height 16
click at [216, 16] on h3 "Risk Assessment" at bounding box center [335, 13] width 347 height 9
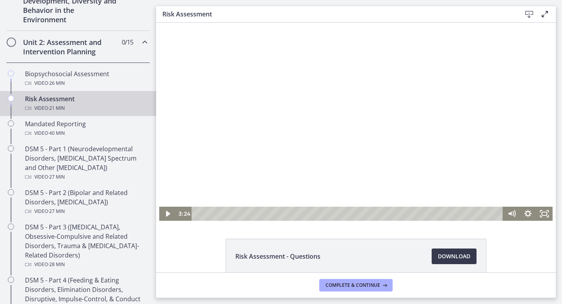
click at [169, 212] on icon "Play Video" at bounding box center [168, 214] width 16 height 14
click at [253, 214] on div "3:47" at bounding box center [349, 214] width 302 height 14
click at [258, 214] on div "4:09" at bounding box center [349, 214] width 302 height 14
click at [267, 213] on div "4:46" at bounding box center [349, 214] width 302 height 14
click at [273, 213] on div "5:12" at bounding box center [349, 214] width 302 height 14
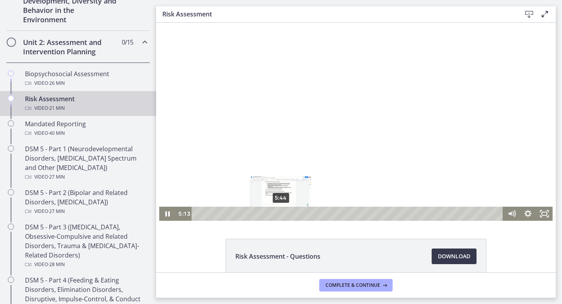
click at [282, 213] on div "5:44" at bounding box center [349, 214] width 302 height 14
click at [288, 213] on div "6:13" at bounding box center [349, 214] width 302 height 14
click at [296, 213] on div "6:46" at bounding box center [349, 214] width 302 height 14
click at [303, 213] on div "7:13" at bounding box center [349, 214] width 302 height 14
click at [309, 214] on div "7:39" at bounding box center [349, 214] width 302 height 14
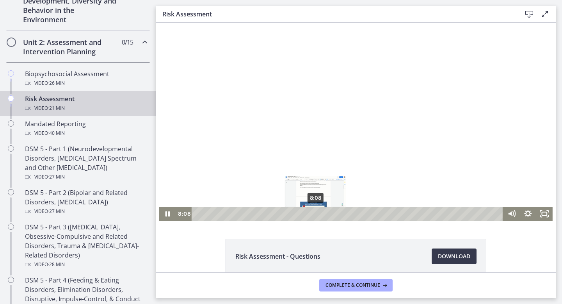
click at [316, 214] on div "8:08" at bounding box center [349, 214] width 302 height 14
click at [321, 212] on div "8:29" at bounding box center [349, 214] width 302 height 14
click at [329, 212] on div "9:02" at bounding box center [349, 214] width 302 height 14
click at [336, 215] on div "9:31" at bounding box center [349, 214] width 302 height 14
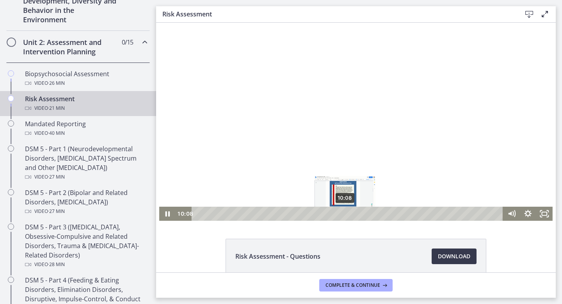
click at [345, 214] on div "10:08" at bounding box center [349, 214] width 302 height 14
click at [355, 214] on div "10:49" at bounding box center [349, 214] width 302 height 14
click at [365, 214] on div "11:16" at bounding box center [349, 214] width 302 height 14
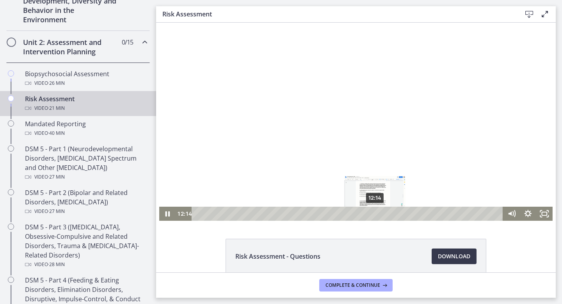
click at [376, 212] on div "12:14" at bounding box center [349, 214] width 302 height 14
click at [164, 213] on icon "Pause" at bounding box center [167, 214] width 16 height 14
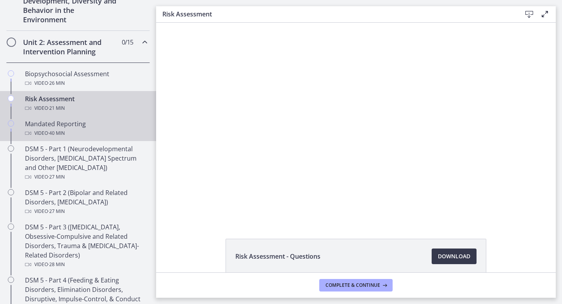
click at [89, 129] on div "Video · 40 min" at bounding box center [86, 132] width 122 height 9
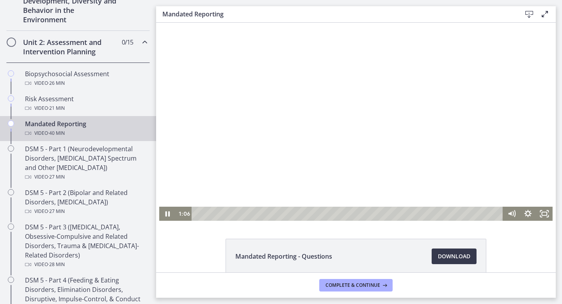
click at [206, 215] on div "Playbar" at bounding box center [349, 214] width 302 height 14
click at [215, 215] on div "2:21" at bounding box center [349, 214] width 302 height 14
click at [228, 214] on div "4:01" at bounding box center [349, 214] width 302 height 14
click at [240, 214] on div "5:38" at bounding box center [349, 214] width 302 height 14
click at [267, 214] on div "9:18" at bounding box center [349, 214] width 302 height 14
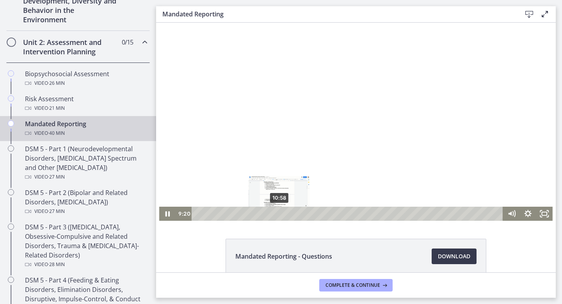
click at [279, 212] on div "10:58" at bounding box center [349, 214] width 302 height 14
click at [296, 212] on div "13:10" at bounding box center [349, 214] width 302 height 14
click at [310, 213] on div "15:03" at bounding box center [349, 214] width 302 height 14
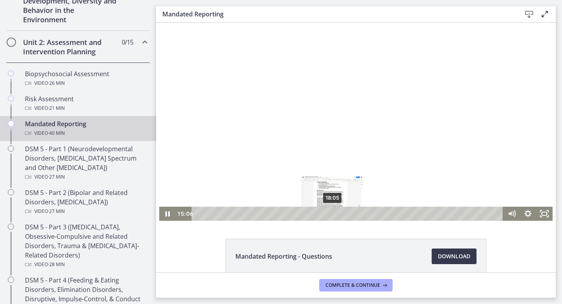
click at [332, 213] on div "18:05" at bounding box center [349, 214] width 302 height 14
click at [348, 212] on div "20:04" at bounding box center [349, 214] width 302 height 14
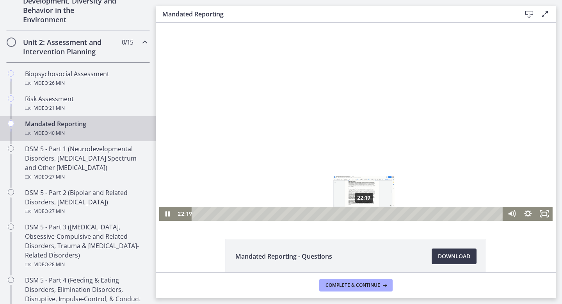
click at [364, 212] on div "22:19" at bounding box center [349, 214] width 302 height 14
click at [380, 214] on div "24:25" at bounding box center [349, 214] width 302 height 14
click at [409, 212] on div "28:20" at bounding box center [349, 214] width 302 height 14
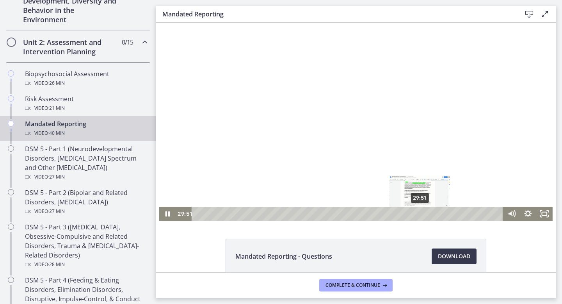
click at [420, 212] on div "29:51" at bounding box center [349, 214] width 302 height 14
click at [167, 213] on icon "Pause" at bounding box center [168, 213] width 20 height 17
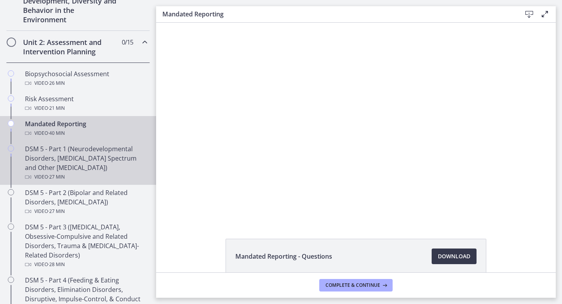
click at [98, 156] on div "DSM 5 - Part 1 (Neurodevelopmental Disorders, Schizophrenia Spectrum and Other …" at bounding box center [86, 162] width 122 height 37
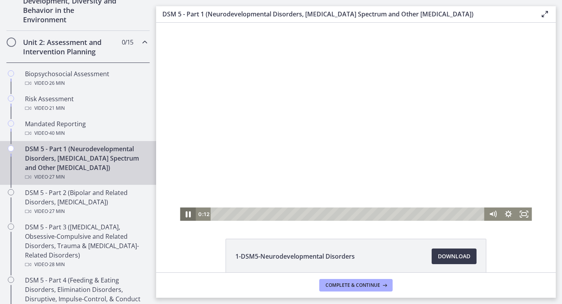
click at [187, 213] on icon "Pause" at bounding box center [187, 214] width 5 height 6
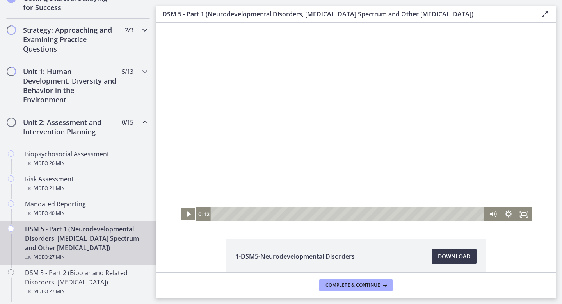
scroll to position [125, 0]
